Goal: Task Accomplishment & Management: Manage account settings

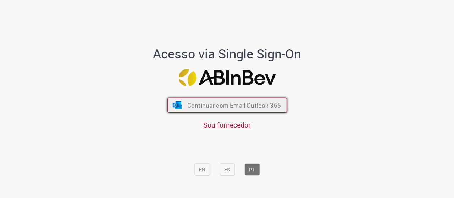
click at [193, 106] on span "Continuar com Email Outlook 365" at bounding box center [234, 105] width 94 height 8
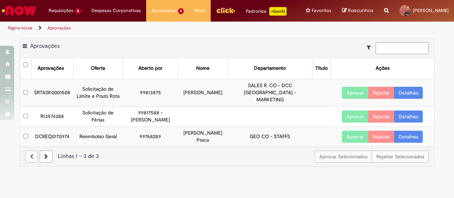
click at [351, 95] on button "Aprovar" at bounding box center [355, 93] width 27 height 12
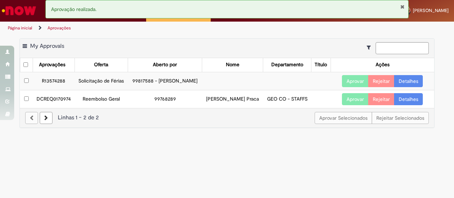
click at [351, 105] on button "Aprovar" at bounding box center [355, 99] width 27 height 12
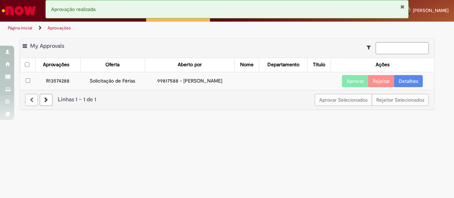
click at [410, 87] on link "Detalhes" at bounding box center [408, 81] width 29 height 12
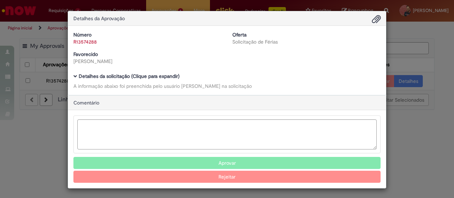
click at [88, 42] on link "R13574288" at bounding box center [84, 42] width 23 height 6
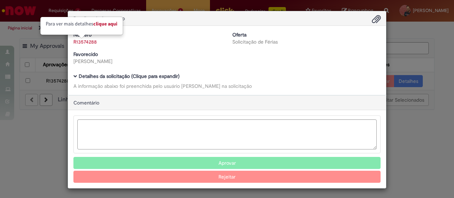
click at [224, 61] on div "Favorecido [PERSON_NAME]" at bounding box center [147, 58] width 159 height 14
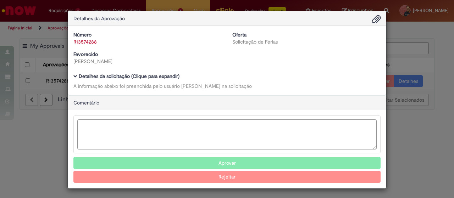
click at [80, 76] on b "Detalhes da solicitação (Clique para expandir)" at bounding box center [129, 76] width 101 height 6
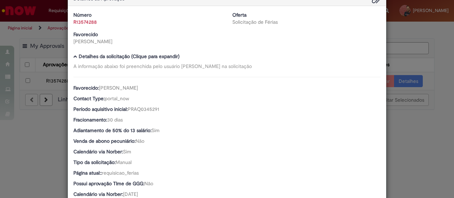
scroll to position [35, 0]
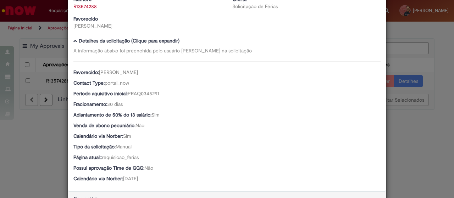
click at [47, 141] on div "Detalhes da Aprovação Número R13574288 Oferta Solicitação de Férias Favorecido …" at bounding box center [227, 99] width 454 height 198
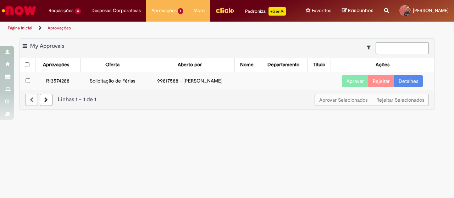
click at [361, 86] on button "Aprovar" at bounding box center [355, 81] width 27 height 12
